Goal: Find specific page/section: Find specific page/section

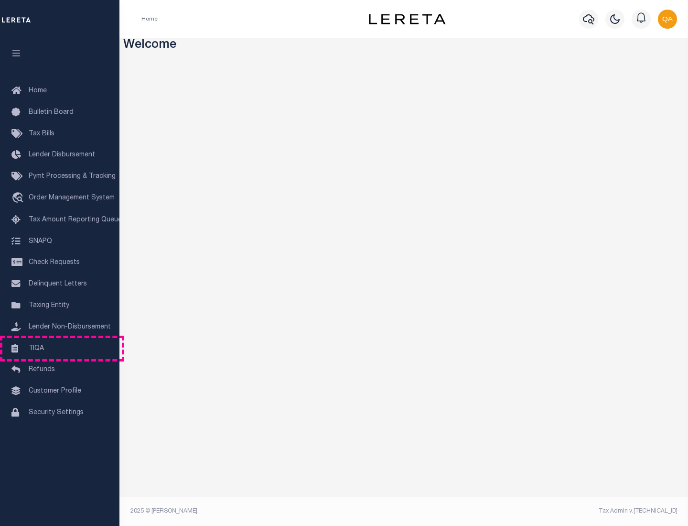
click at [60, 348] on link "TIQA" at bounding box center [59, 349] width 119 height 22
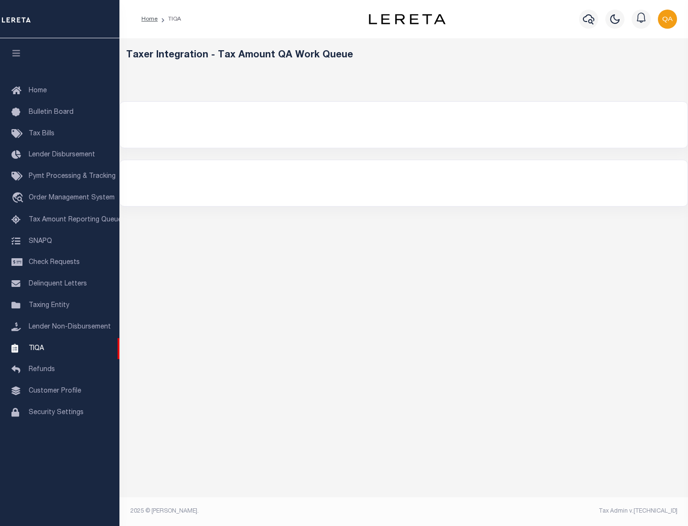
select select "200"
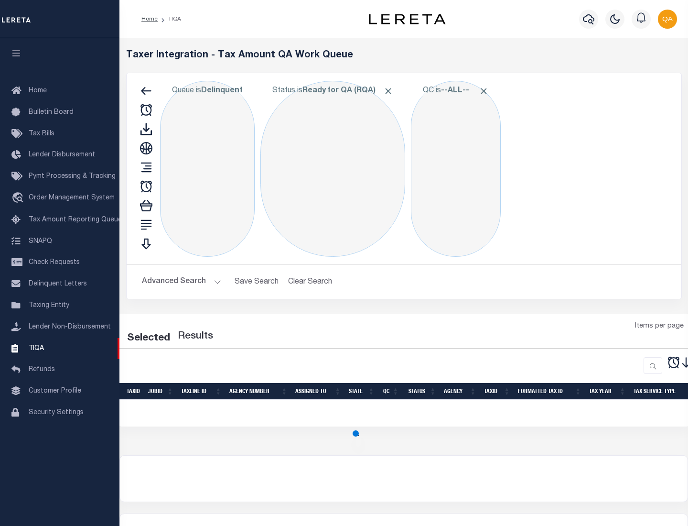
select select "200"
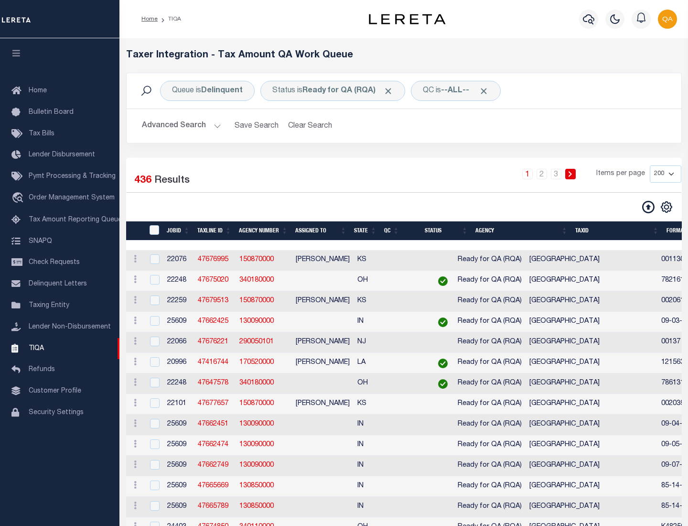
click at [391, 91] on span "Click to Remove" at bounding box center [388, 91] width 10 height 10
